Goal: Navigation & Orientation: Find specific page/section

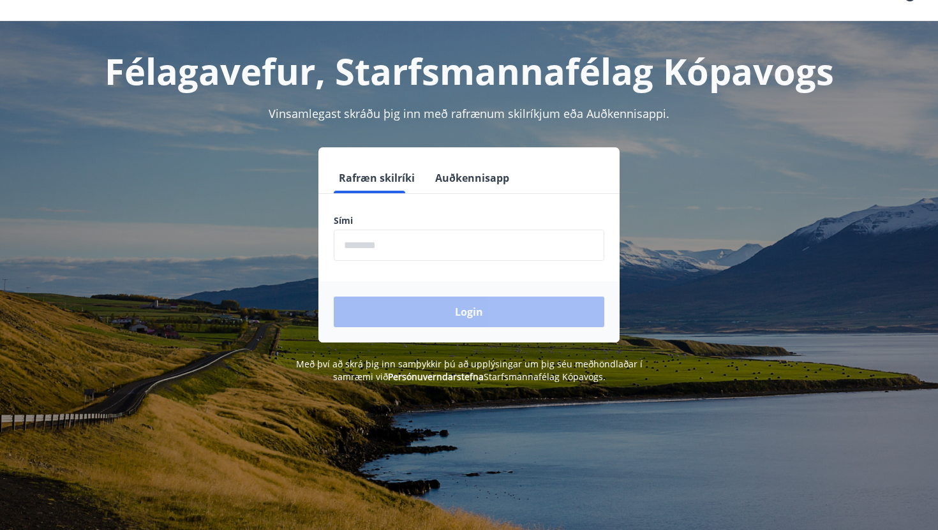
scroll to position [34, 0]
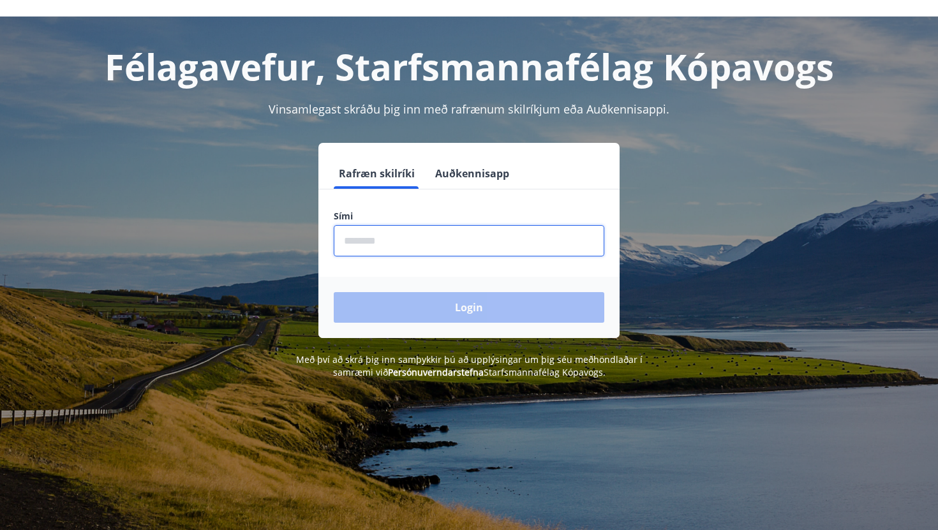
click at [406, 243] on input "phone" at bounding box center [469, 240] width 271 height 31
click at [474, 173] on button "Auðkennisapp" at bounding box center [472, 173] width 84 height 31
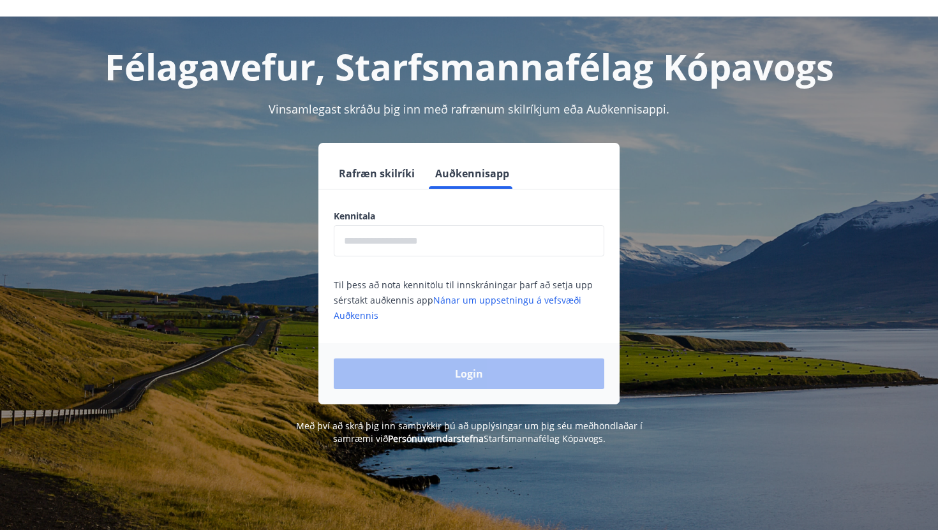
click at [423, 241] on input "text" at bounding box center [469, 240] width 271 height 31
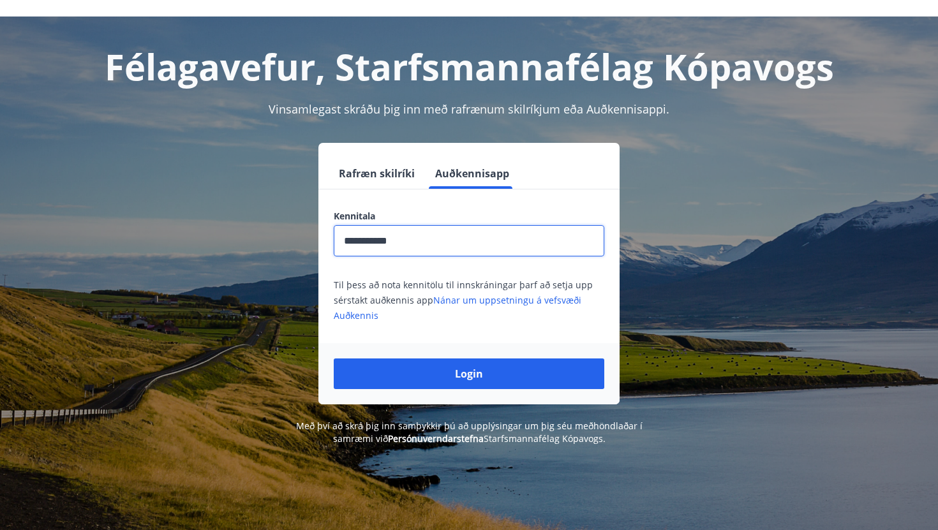
type input "**********"
click at [334, 359] on button "Login" at bounding box center [469, 374] width 271 height 31
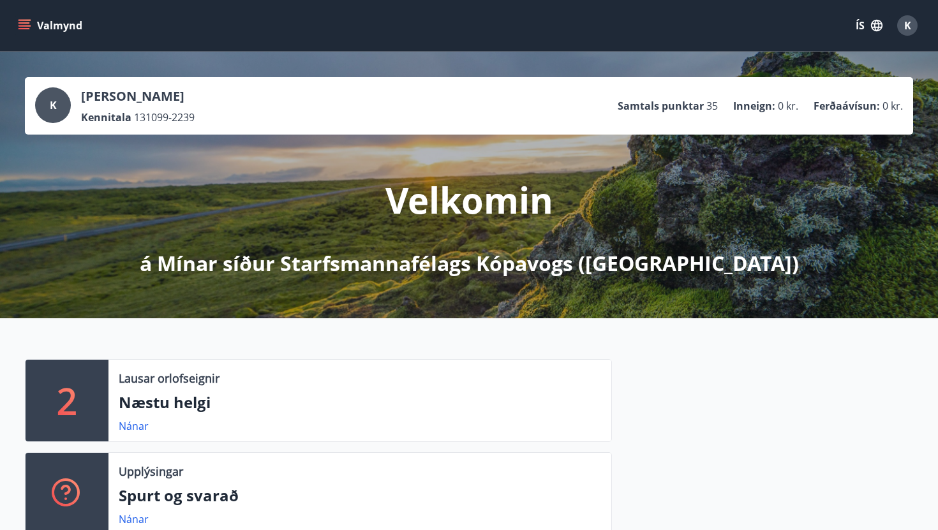
click at [23, 32] on button "Valmynd" at bounding box center [51, 25] width 72 height 23
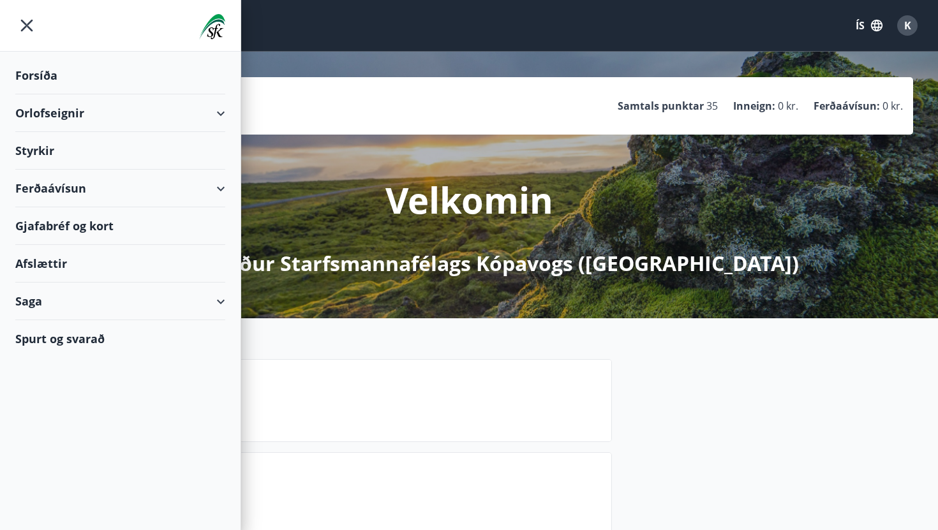
click at [154, 268] on div "Afslættir" at bounding box center [120, 264] width 210 height 38
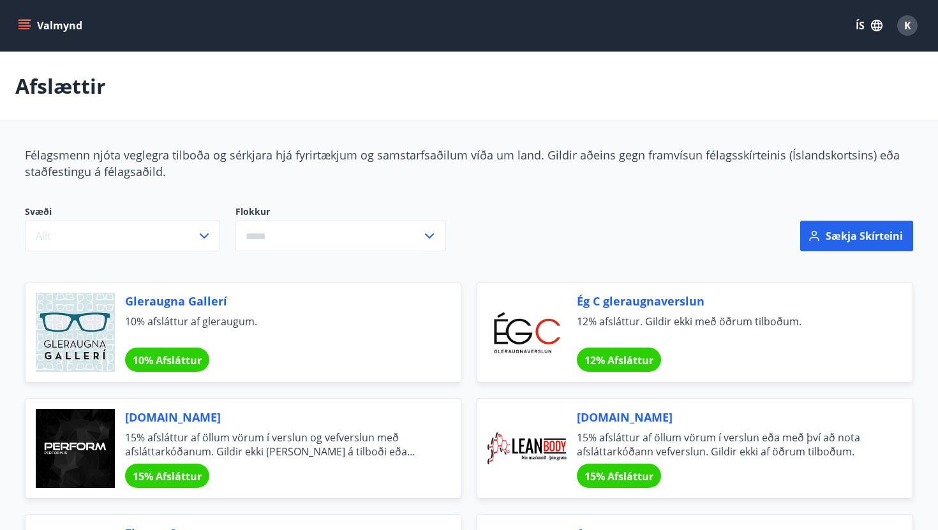
click at [27, 33] on button "Valmynd" at bounding box center [51, 25] width 72 height 23
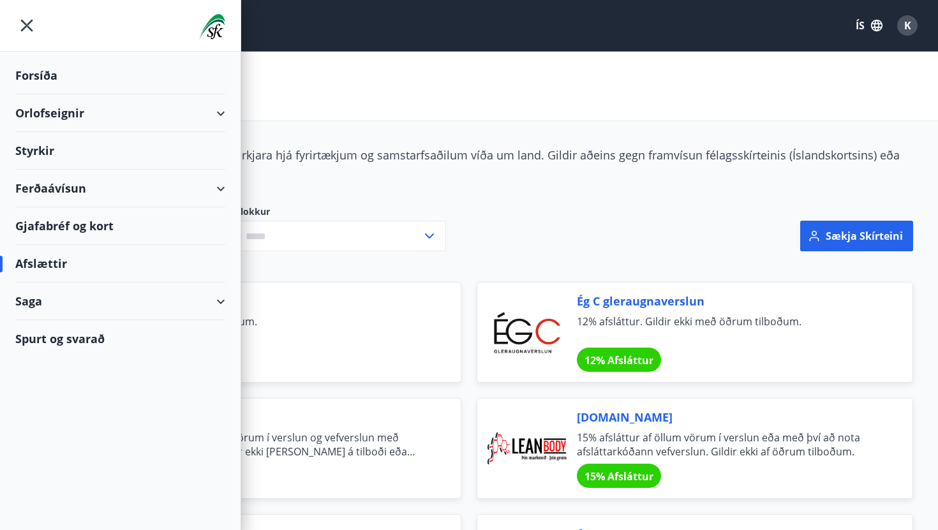
click at [100, 188] on div "Ferðaávísun" at bounding box center [120, 189] width 210 height 38
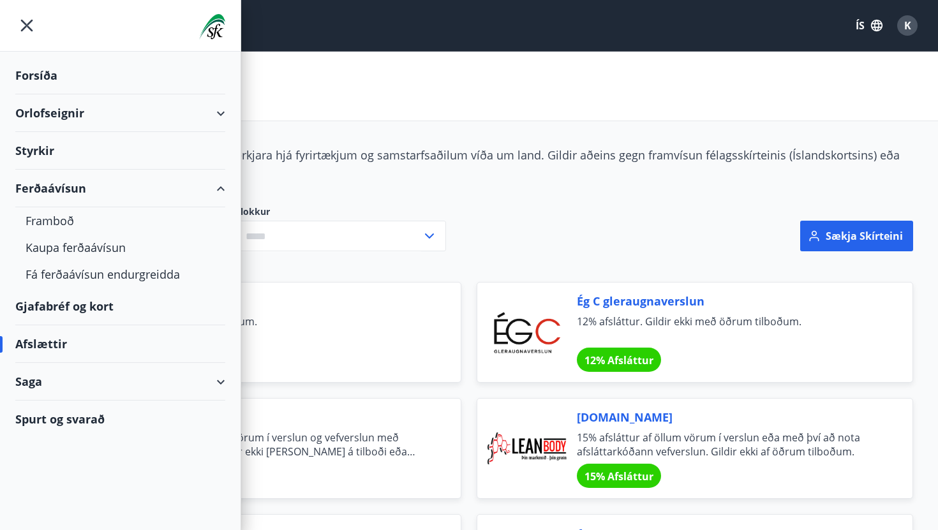
click at [93, 110] on div "Orlofseignir" at bounding box center [120, 113] width 210 height 38
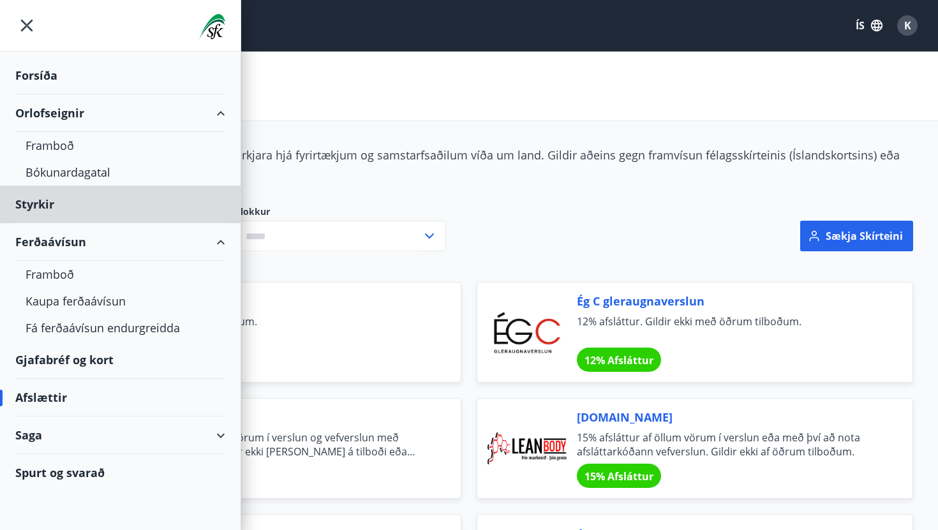
click at [43, 75] on div "Forsíða" at bounding box center [120, 76] width 210 height 38
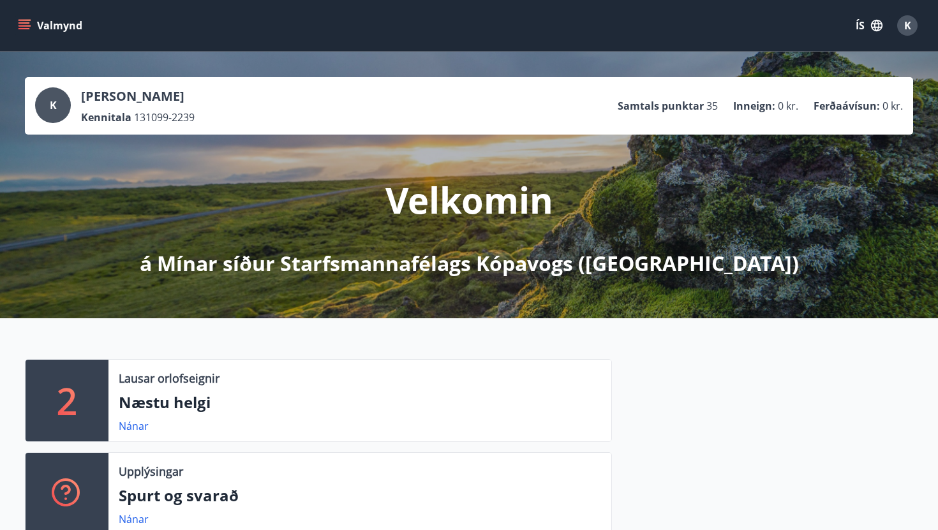
click at [914, 26] on div "K" at bounding box center [907, 25] width 20 height 20
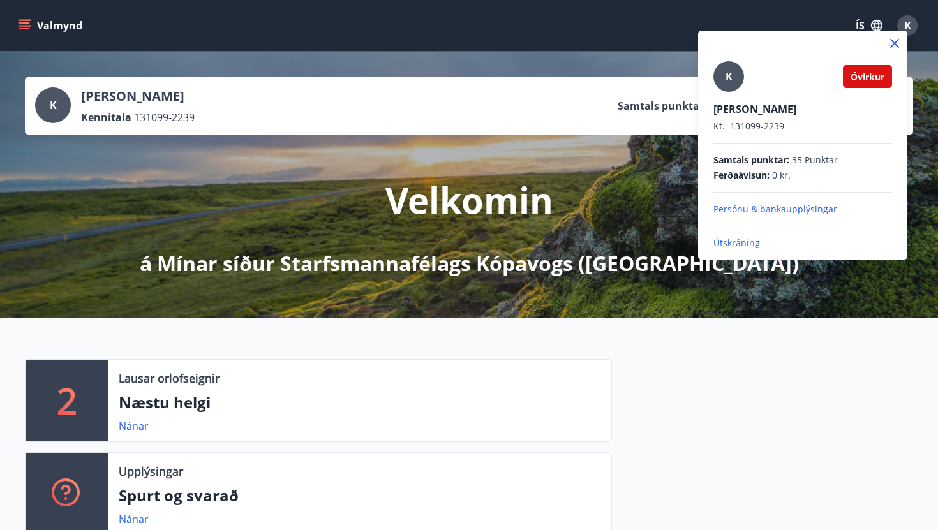
click at [735, 83] on div "K" at bounding box center [728, 76] width 31 height 31
click at [735, 94] on input "K" at bounding box center [800, 100] width 174 height 13
click at [625, 236] on div at bounding box center [469, 265] width 938 height 530
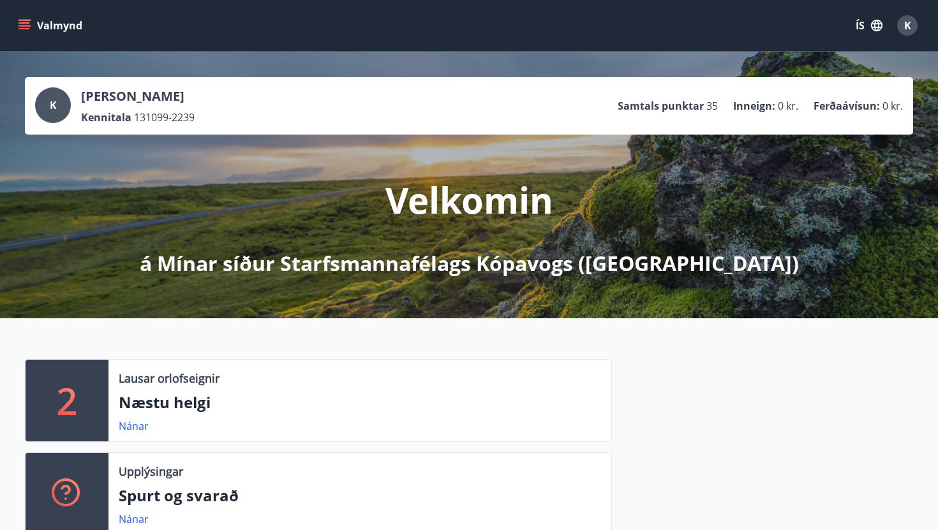
click at [912, 27] on div "K" at bounding box center [907, 25] width 20 height 20
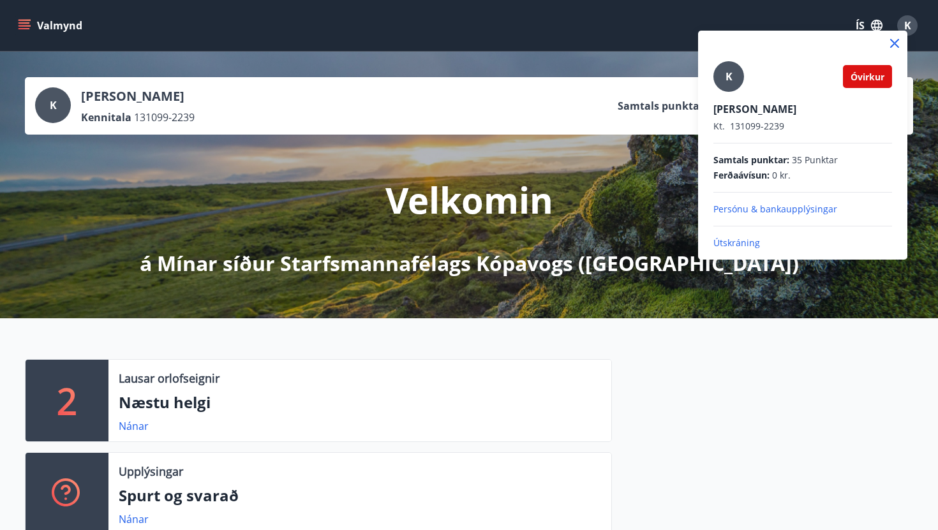
click at [625, 155] on div at bounding box center [469, 265] width 938 height 530
